Goal: Navigation & Orientation: Find specific page/section

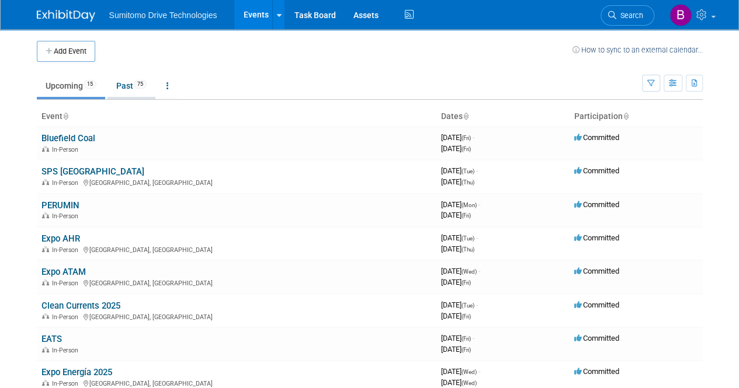
click at [132, 89] on link "Past 75" at bounding box center [131, 86] width 48 height 22
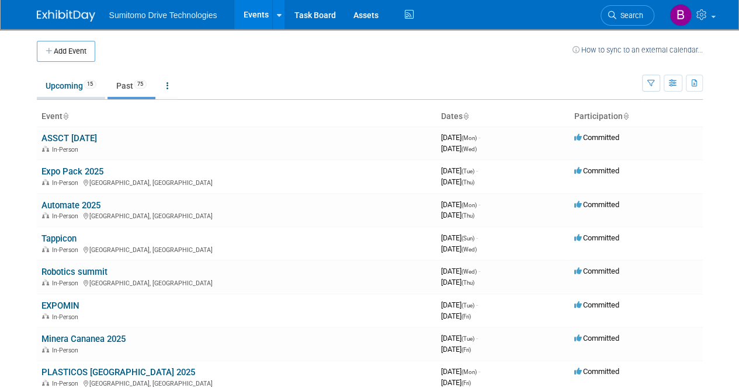
click at [63, 84] on link "Upcoming 15" at bounding box center [71, 86] width 68 height 22
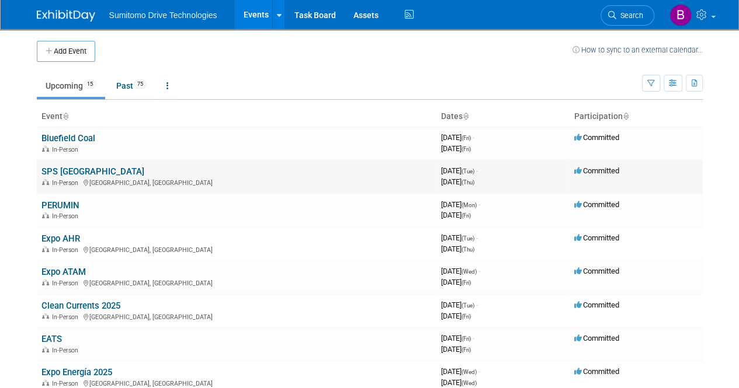
click at [62, 166] on link "SPS [GEOGRAPHIC_DATA]" at bounding box center [92, 171] width 103 height 11
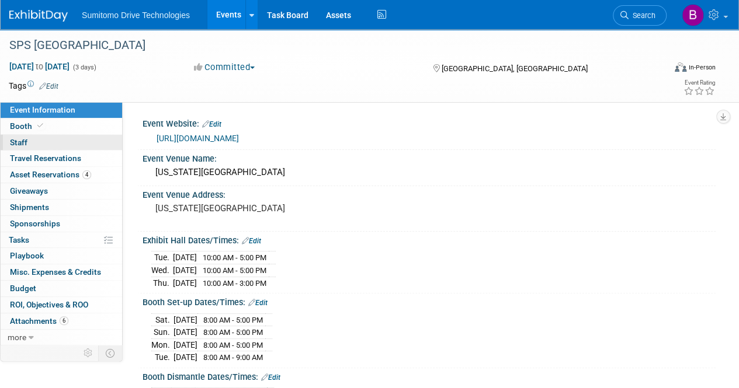
click at [79, 140] on link "0 Staff 0" at bounding box center [61, 143] width 121 height 16
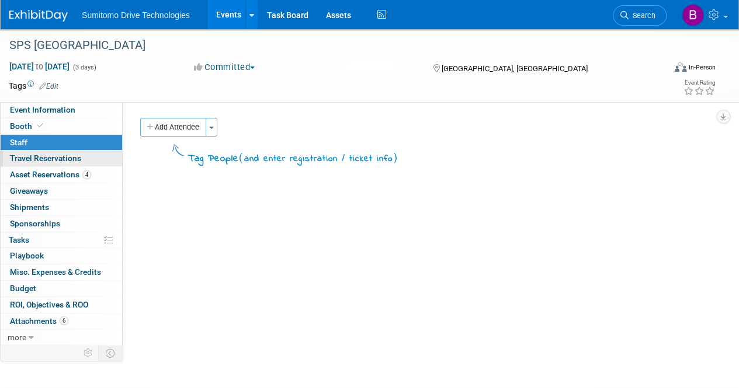
click at [77, 152] on link "0 Travel Reservations 0" at bounding box center [61, 159] width 121 height 16
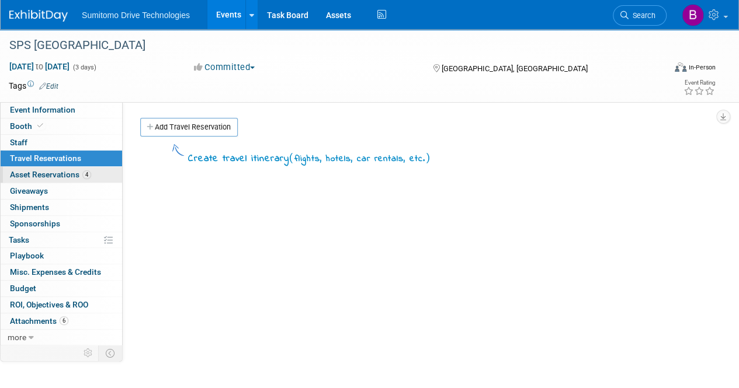
click at [82, 168] on link "4 Asset Reservations 4" at bounding box center [61, 175] width 121 height 16
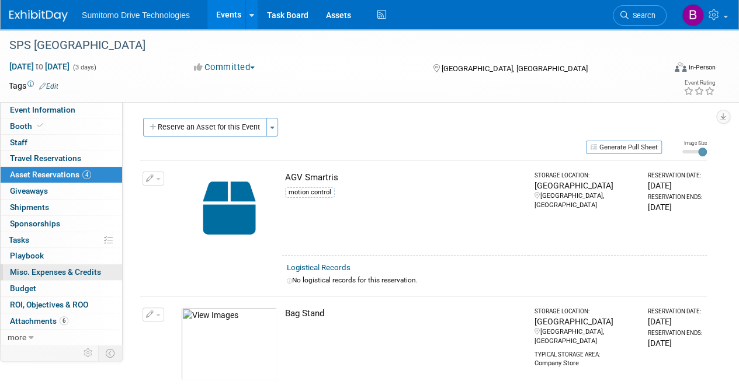
click at [60, 274] on span "Misc. Expenses & Credits 0" at bounding box center [55, 271] width 91 height 9
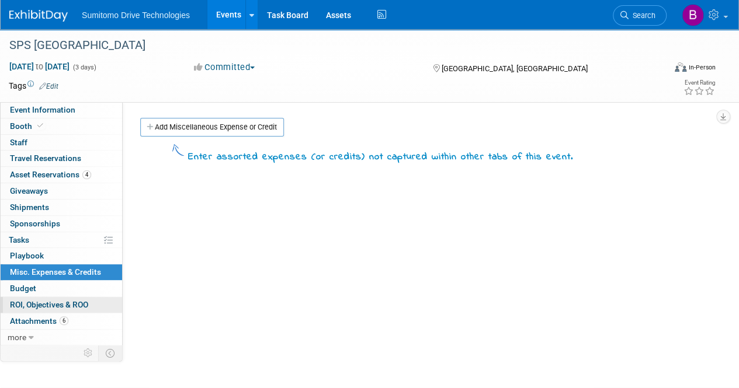
click at [53, 303] on span "ROI, Objectives & ROO 0" at bounding box center [49, 304] width 78 height 9
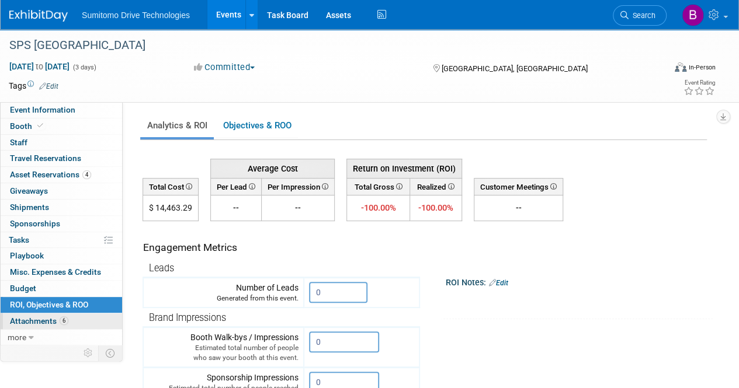
click at [63, 321] on span "6" at bounding box center [64, 321] width 9 height 9
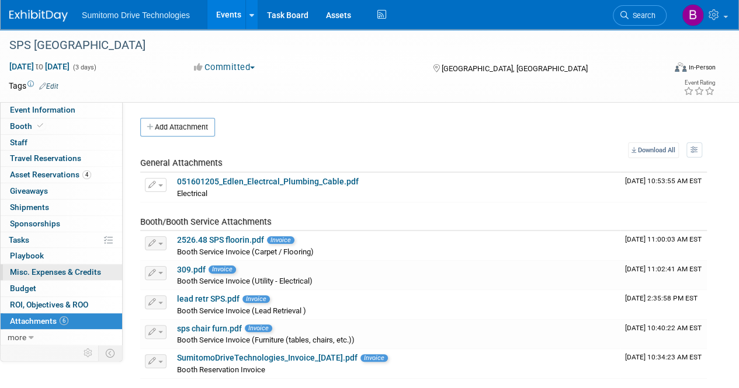
click at [75, 270] on span "Misc. Expenses & Credits 0" at bounding box center [55, 271] width 91 height 9
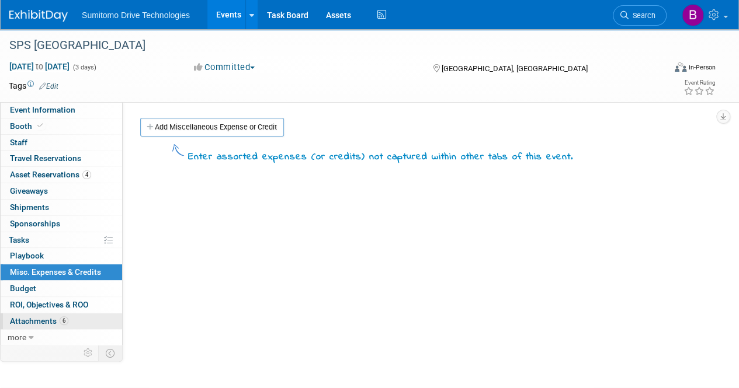
click at [69, 320] on link "6 Attachments 6" at bounding box center [61, 322] width 121 height 16
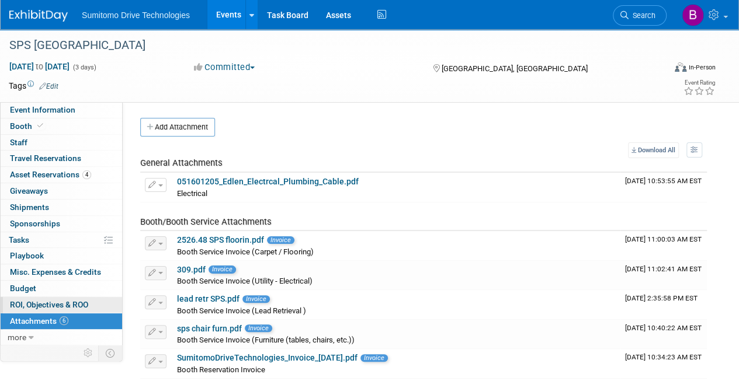
click at [27, 300] on span "ROI, Objectives & ROO 0" at bounding box center [49, 304] width 78 height 9
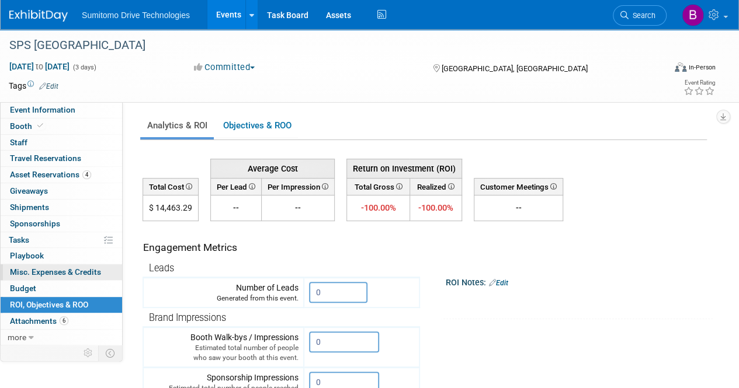
click at [26, 277] on link "0 Misc. Expenses & Credits 0" at bounding box center [61, 273] width 121 height 16
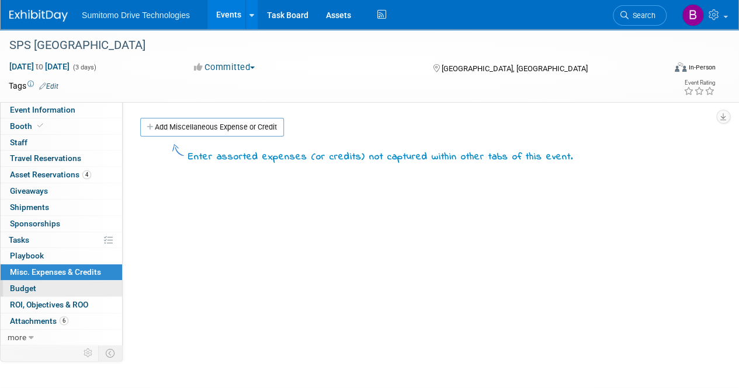
click at [26, 289] on span "Budget" at bounding box center [23, 288] width 26 height 9
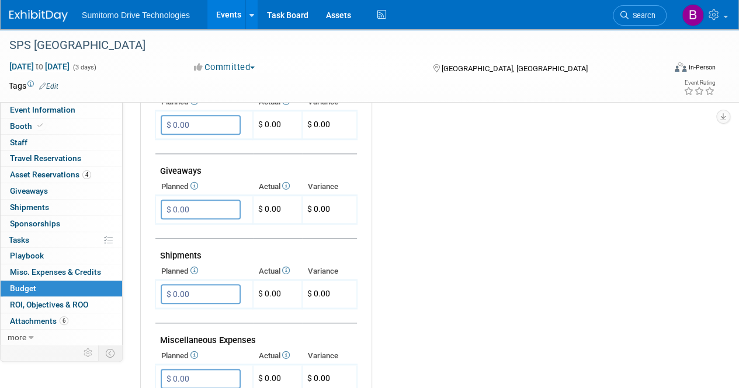
scroll to position [536, 0]
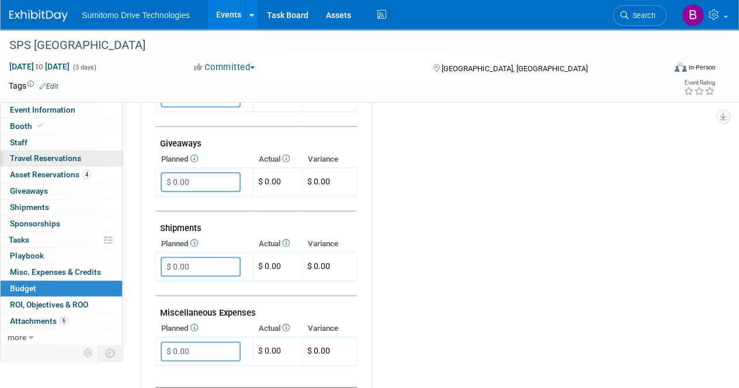
click at [27, 154] on span "Travel Reservations 0" at bounding box center [45, 158] width 71 height 9
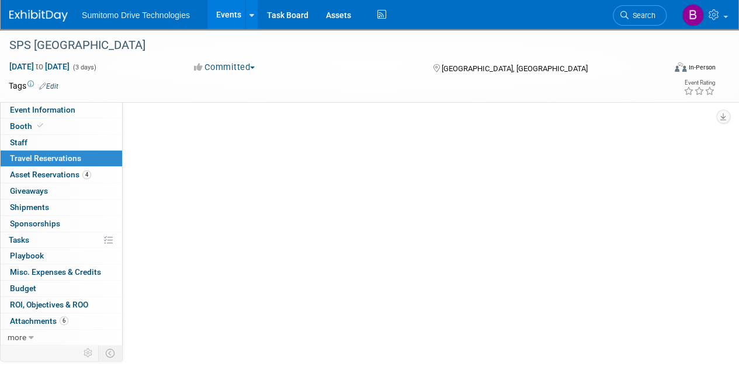
scroll to position [0, 0]
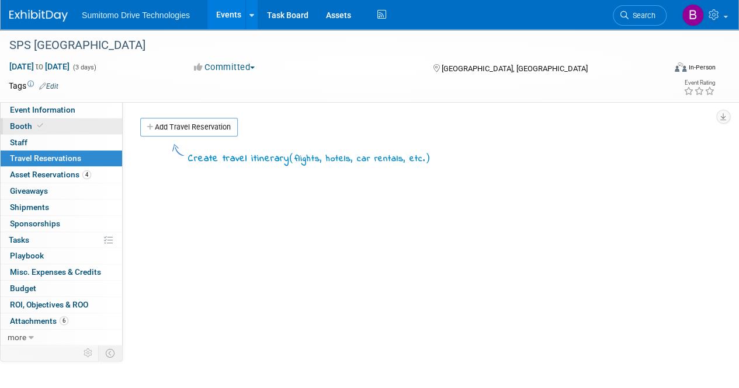
click at [18, 128] on span "Booth" at bounding box center [28, 125] width 36 height 9
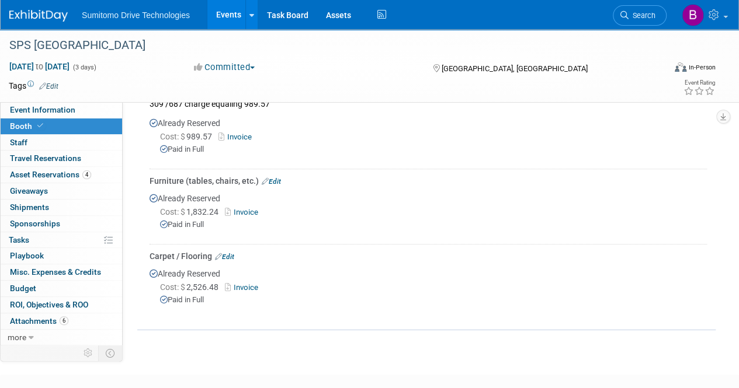
scroll to position [359, 0]
